Goal: Information Seeking & Learning: Learn about a topic

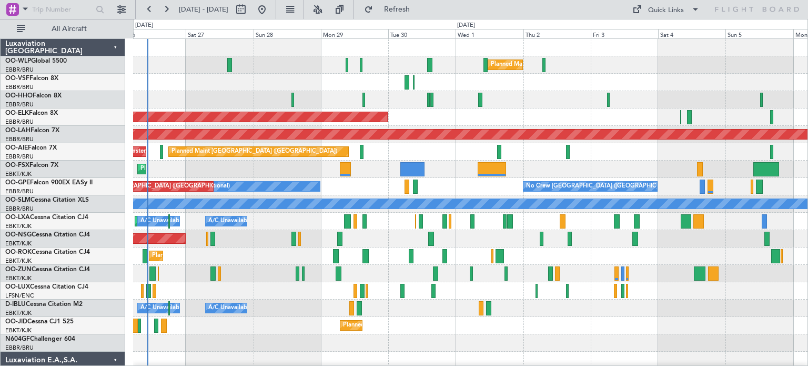
click at [266, 124] on div "Planned Maint Milan (Linate) Planned Maint Geneva ([GEOGRAPHIC_DATA]) Planned M…" at bounding box center [470, 360] width 674 height 642
click at [326, 12] on button at bounding box center [317, 9] width 17 height 17
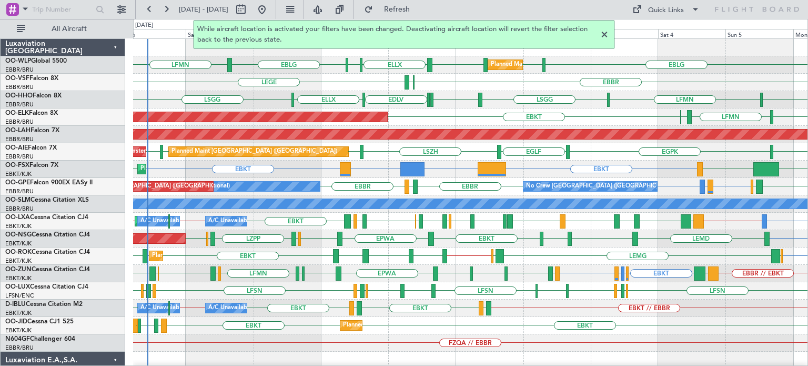
click at [603, 34] on div at bounding box center [604, 34] width 13 height 13
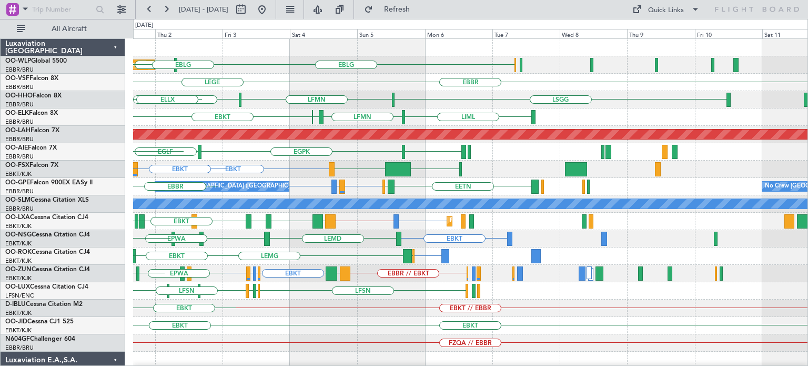
click at [364, 144] on div "EBLG LIML Planned Maint Milan ([GEOGRAPHIC_DATA]) ELLX LFPB LHDC LHDC EBLG [GEO…" at bounding box center [470, 343] width 674 height 608
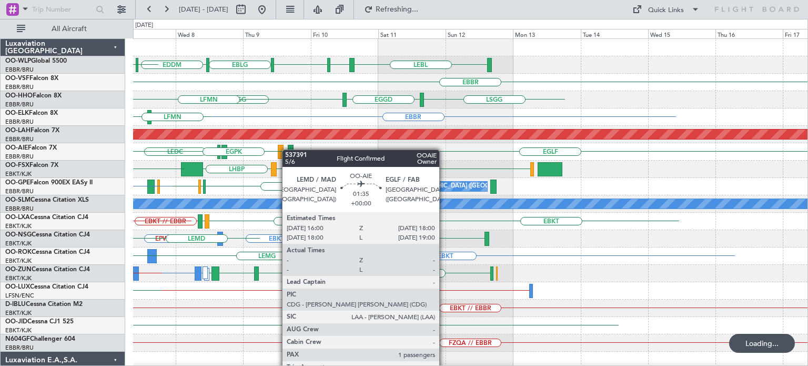
click at [287, 149] on div "EDDM ELLX LEBL EBLG LIML EBLG EBLG [GEOGRAPHIC_DATA] [GEOGRAPHIC_DATA] [GEOGRAP…" at bounding box center [470, 325] width 674 height 573
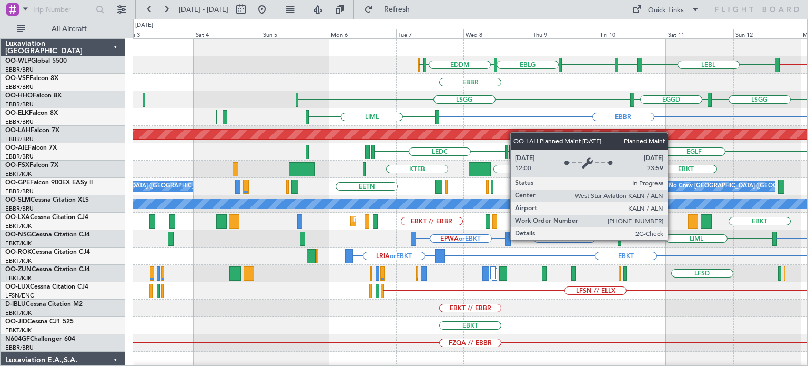
click at [536, 135] on div "EDDM ELLX EBLG // EBBR LEBL EBLG LIML EBLG Planned Maint Milan ([GEOGRAPHIC_DAT…" at bounding box center [470, 351] width 674 height 625
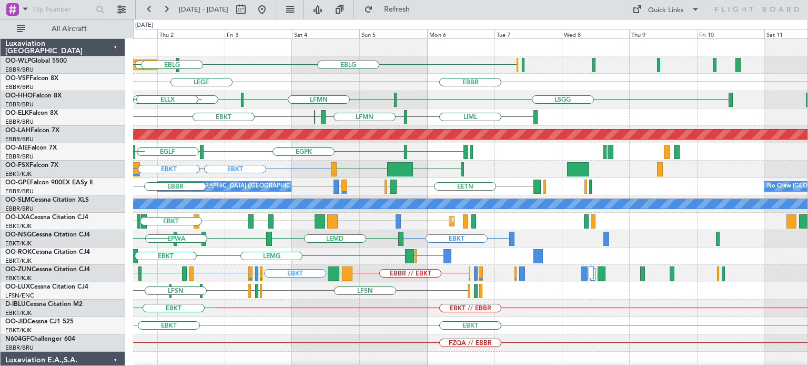
click at [309, 189] on div "No Crew [GEOGRAPHIC_DATA] ([GEOGRAPHIC_DATA] National) [GEOGRAPHIC_DATA] LEPA o…" at bounding box center [470, 186] width 674 height 17
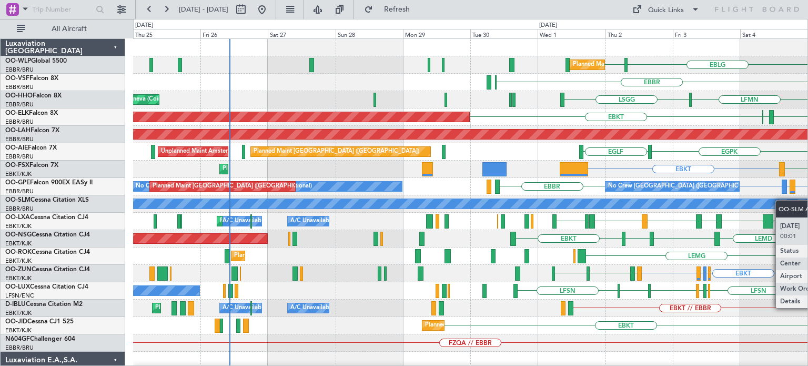
click at [797, 203] on div "Planned Maint Milan (Linate) EBLG LIML ELLX EDDM [GEOGRAPHIC_DATA] LFMN [GEOGRA…" at bounding box center [470, 325] width 674 height 573
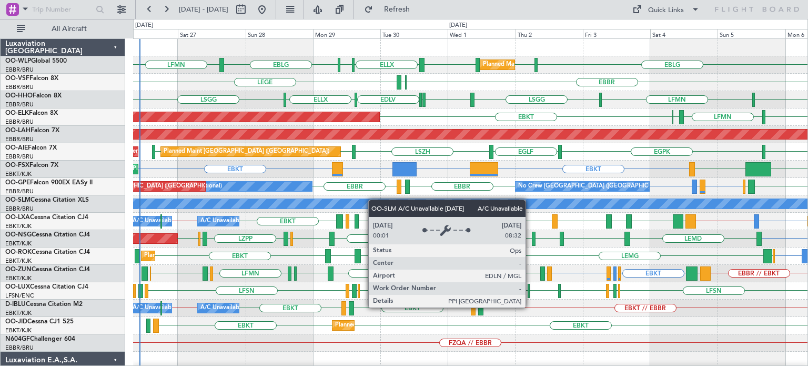
click at [372, 205] on div "A/C Unavailable [GEOGRAPHIC_DATA]" at bounding box center [470, 203] width 674 height 17
